Goal: Use online tool/utility: Utilize a website feature to perform a specific function

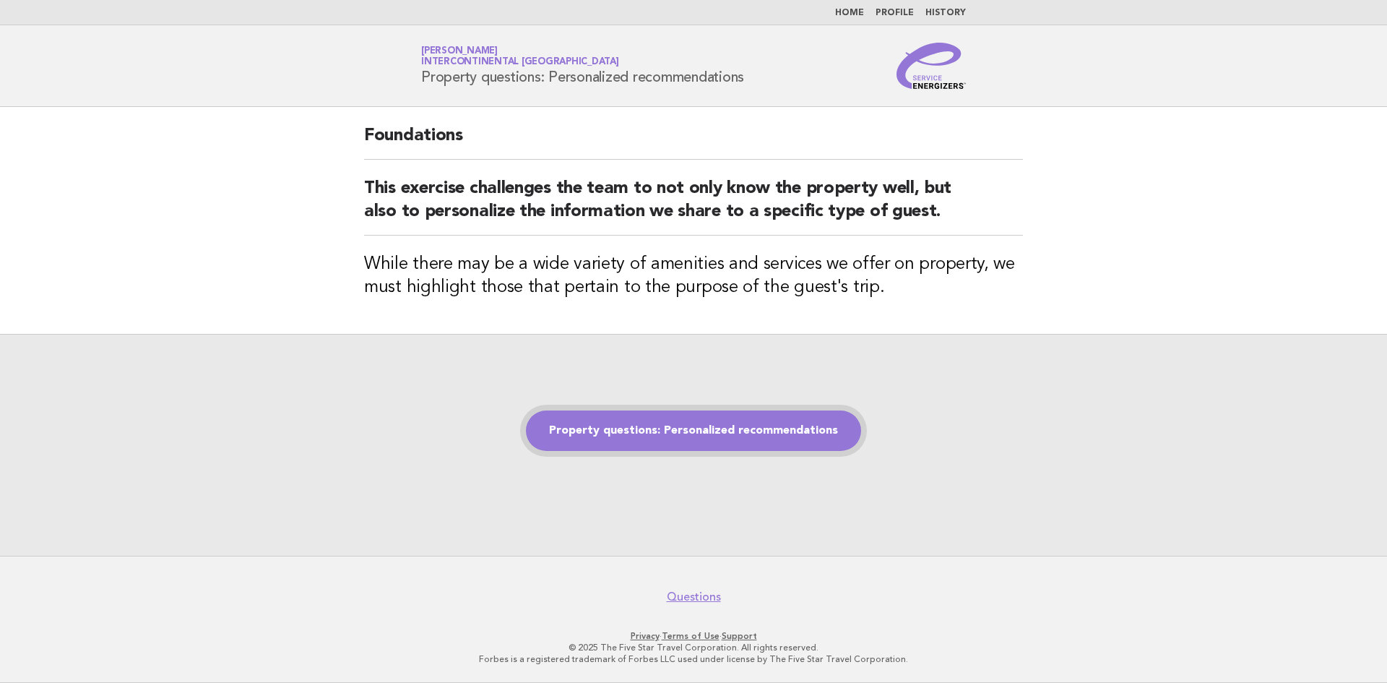
click at [695, 432] on link "Property questions: Personalized recommendations" at bounding box center [693, 430] width 335 height 40
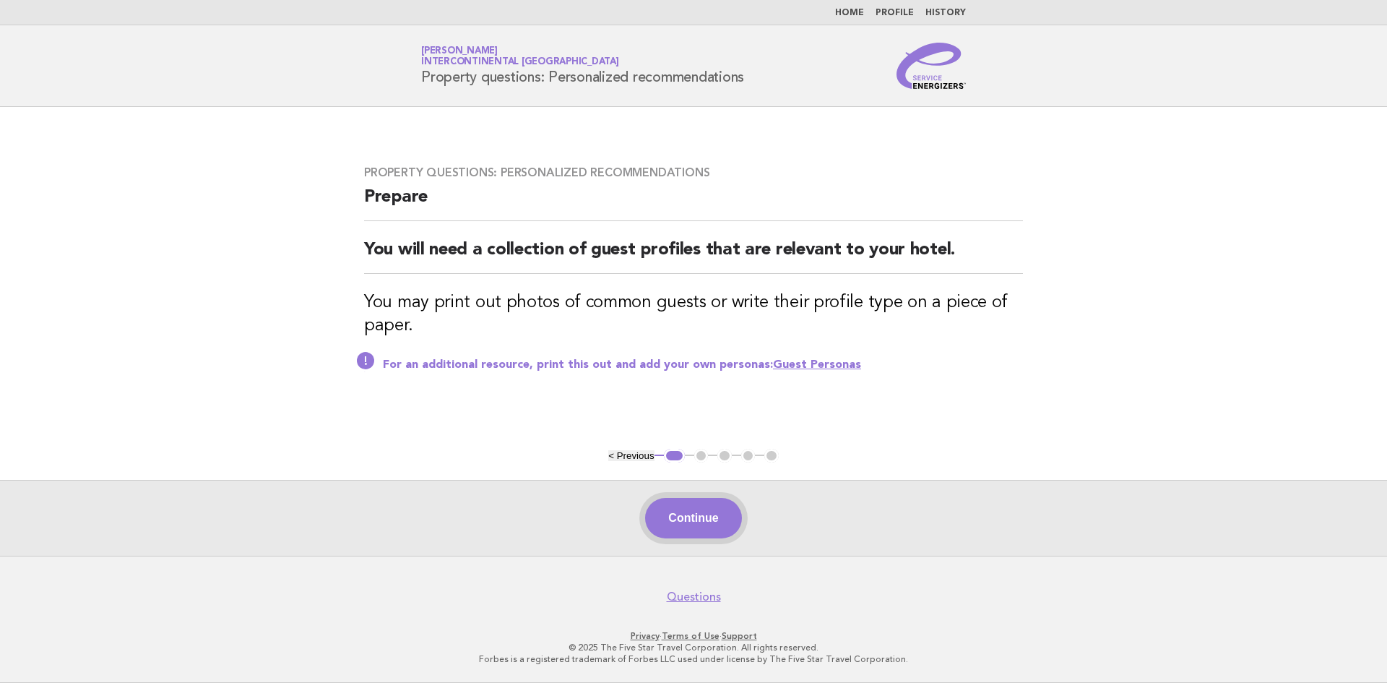
click at [694, 512] on button "Continue" at bounding box center [693, 518] width 96 height 40
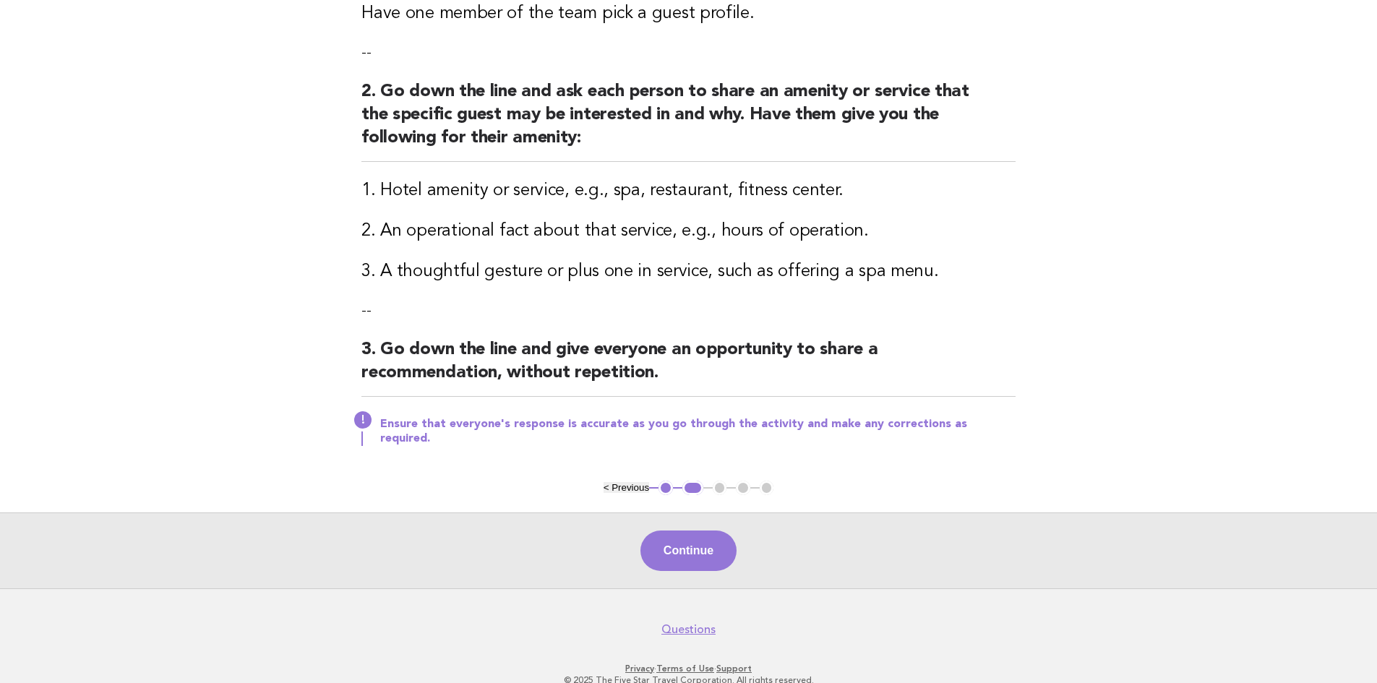
scroll to position [265, 0]
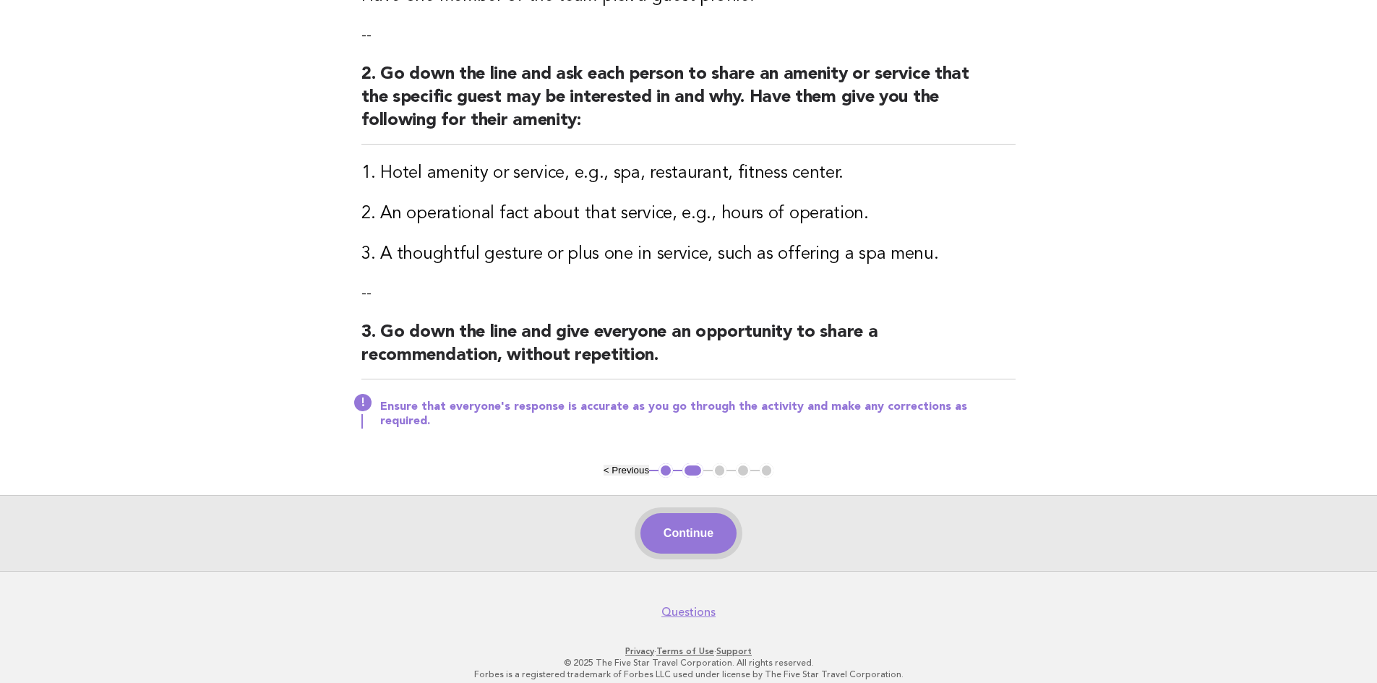
click at [703, 513] on button "Continue" at bounding box center [688, 533] width 96 height 40
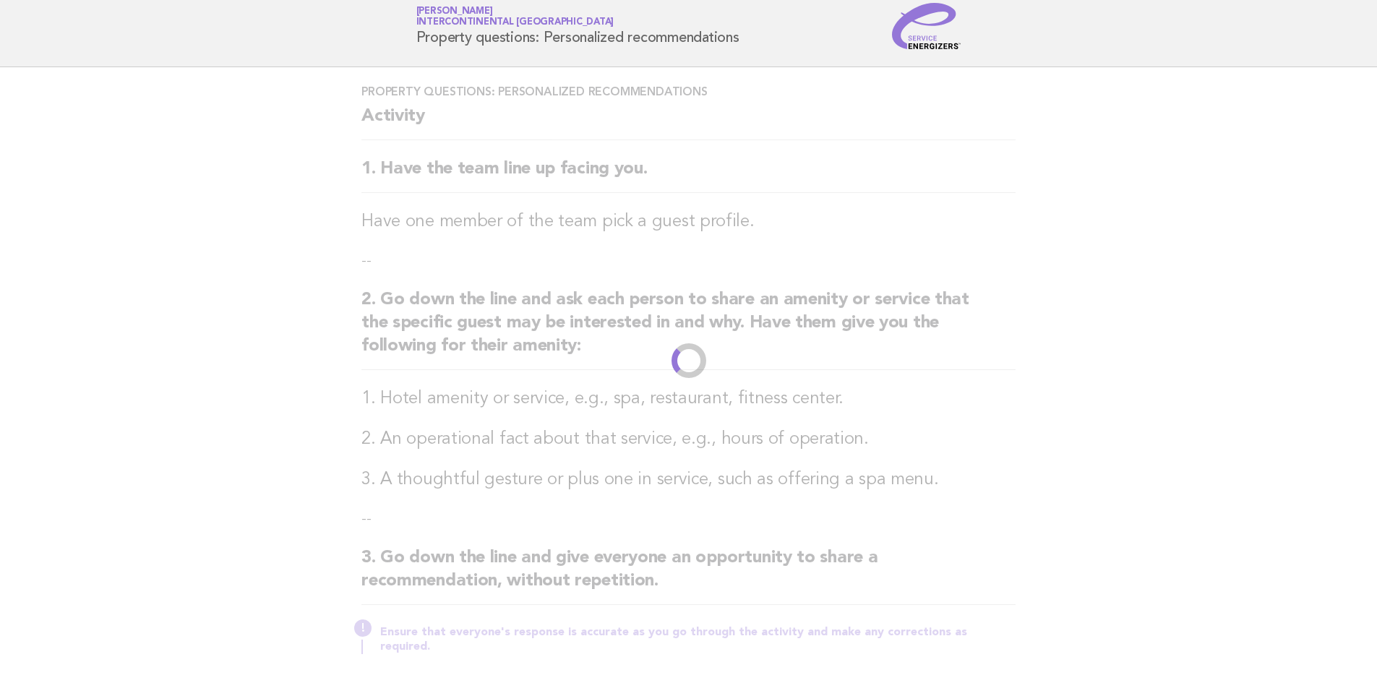
scroll to position [0, 0]
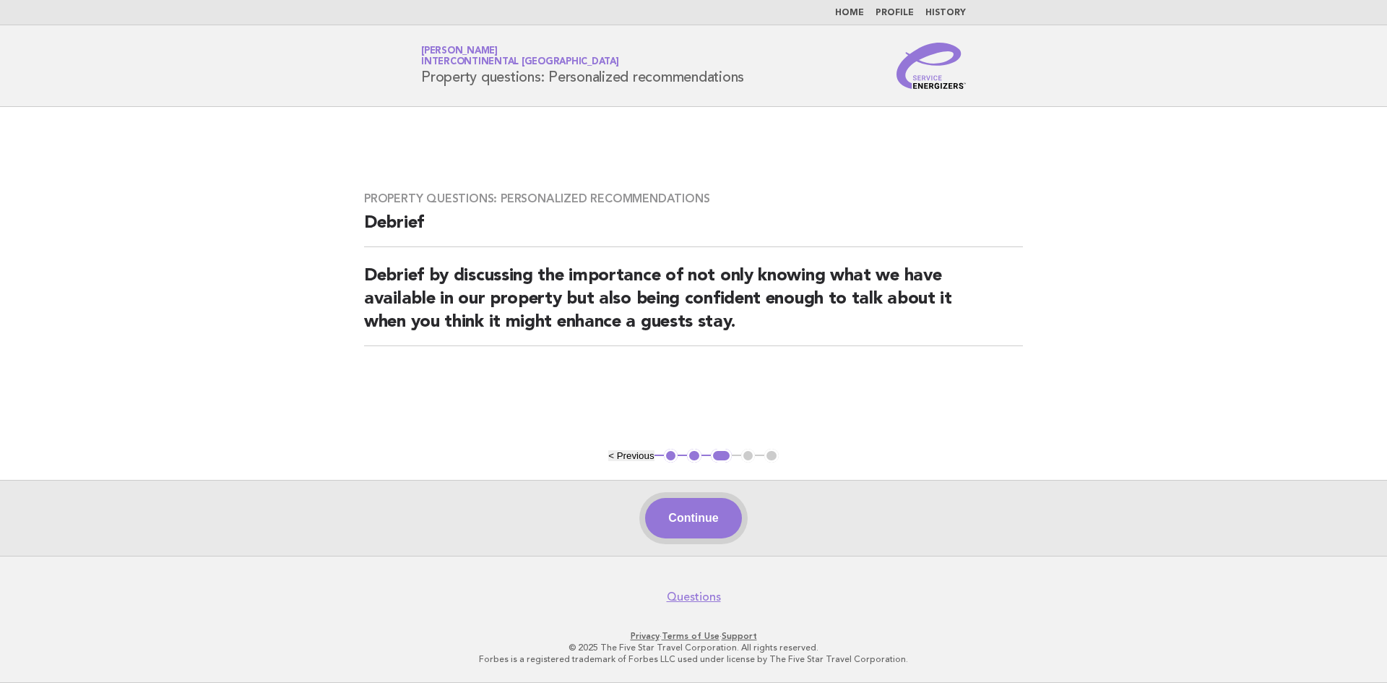
click at [715, 528] on button "Continue" at bounding box center [693, 518] width 96 height 40
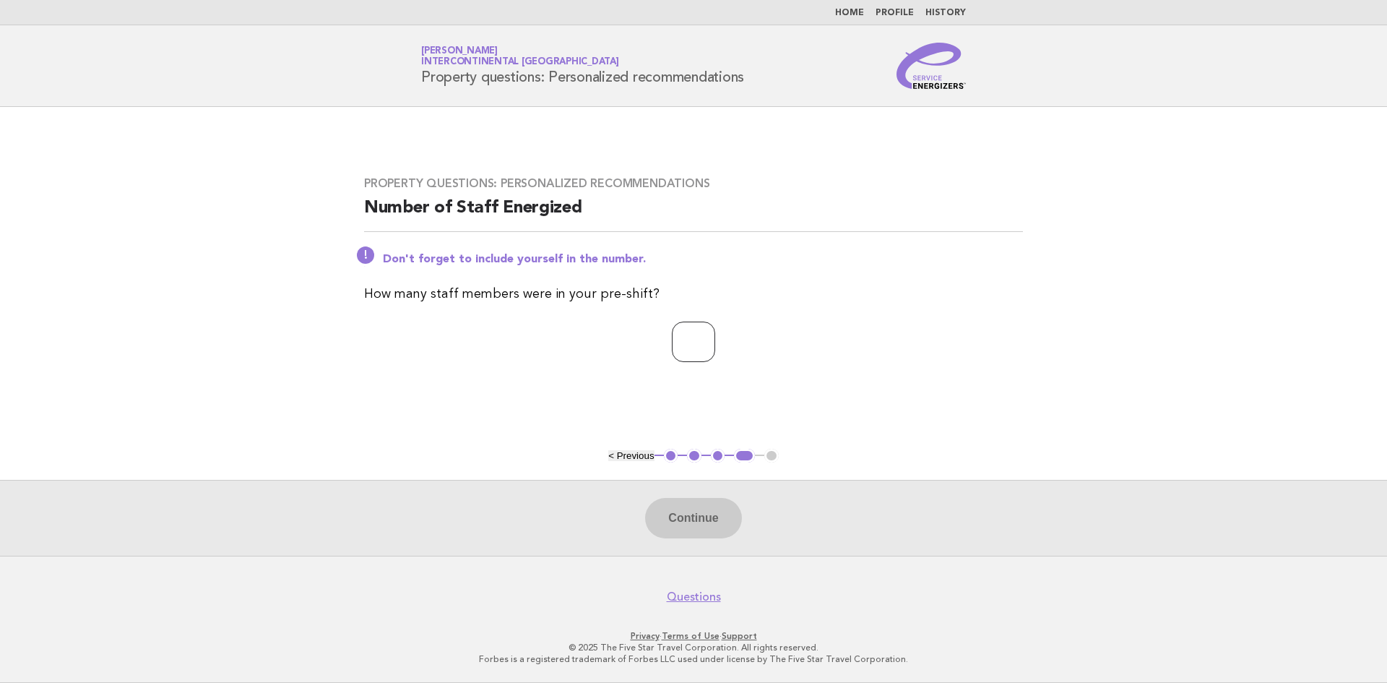
click at [679, 335] on input "number" at bounding box center [693, 342] width 43 height 40
type input "*"
click at [706, 526] on button "Continue" at bounding box center [693, 518] width 96 height 40
